Goal: Task Accomplishment & Management: Manage account settings

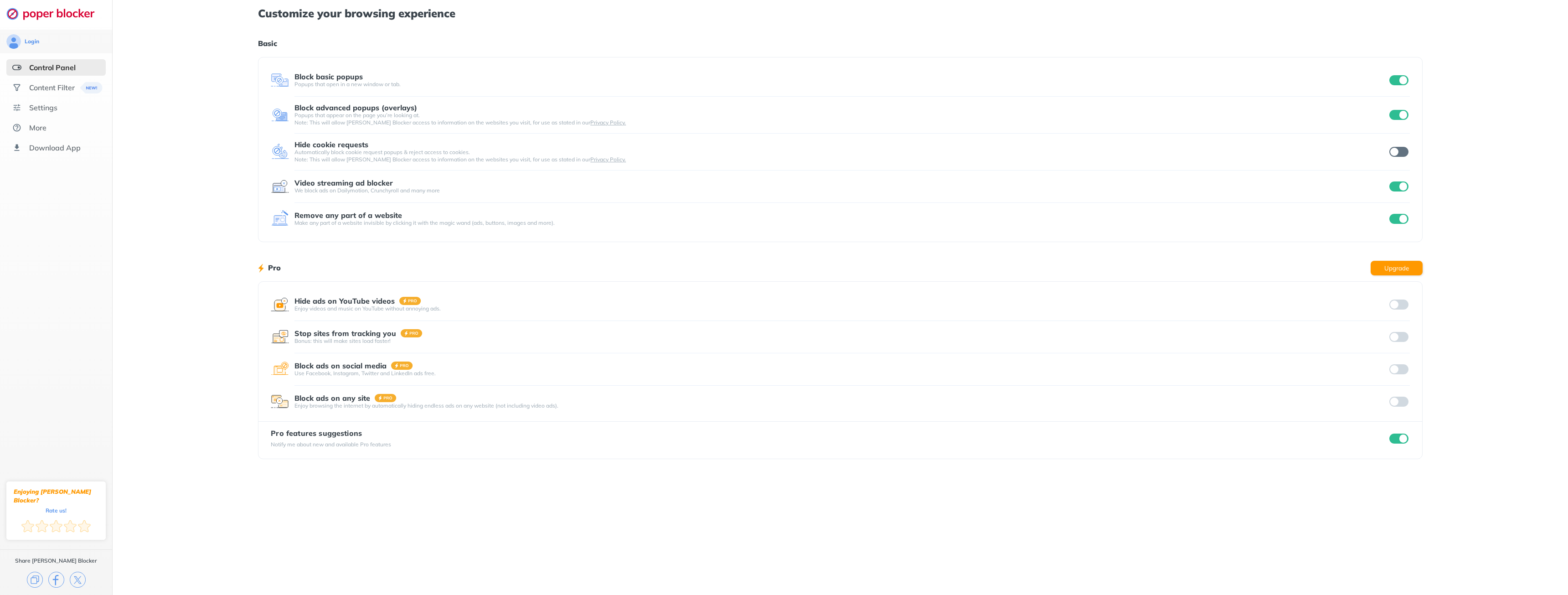
click at [1409, 77] on div at bounding box center [1399, 80] width 22 height 10
click at [1398, 85] on input "checkbox" at bounding box center [1399, 80] width 19 height 10
click at [1393, 79] on input "checkbox" at bounding box center [1399, 80] width 19 height 10
